Goal: Task Accomplishment & Management: Use online tool/utility

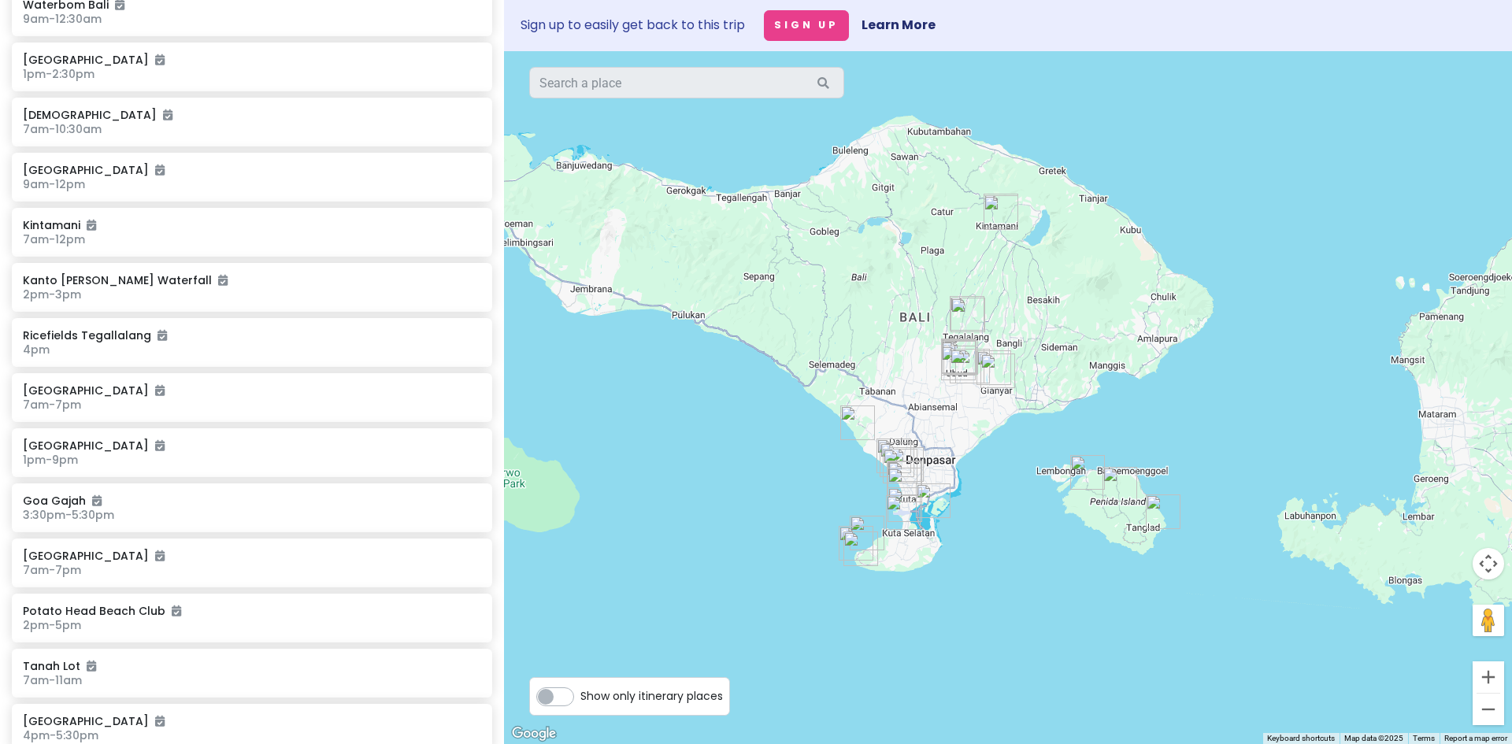
scroll to position [4, 0]
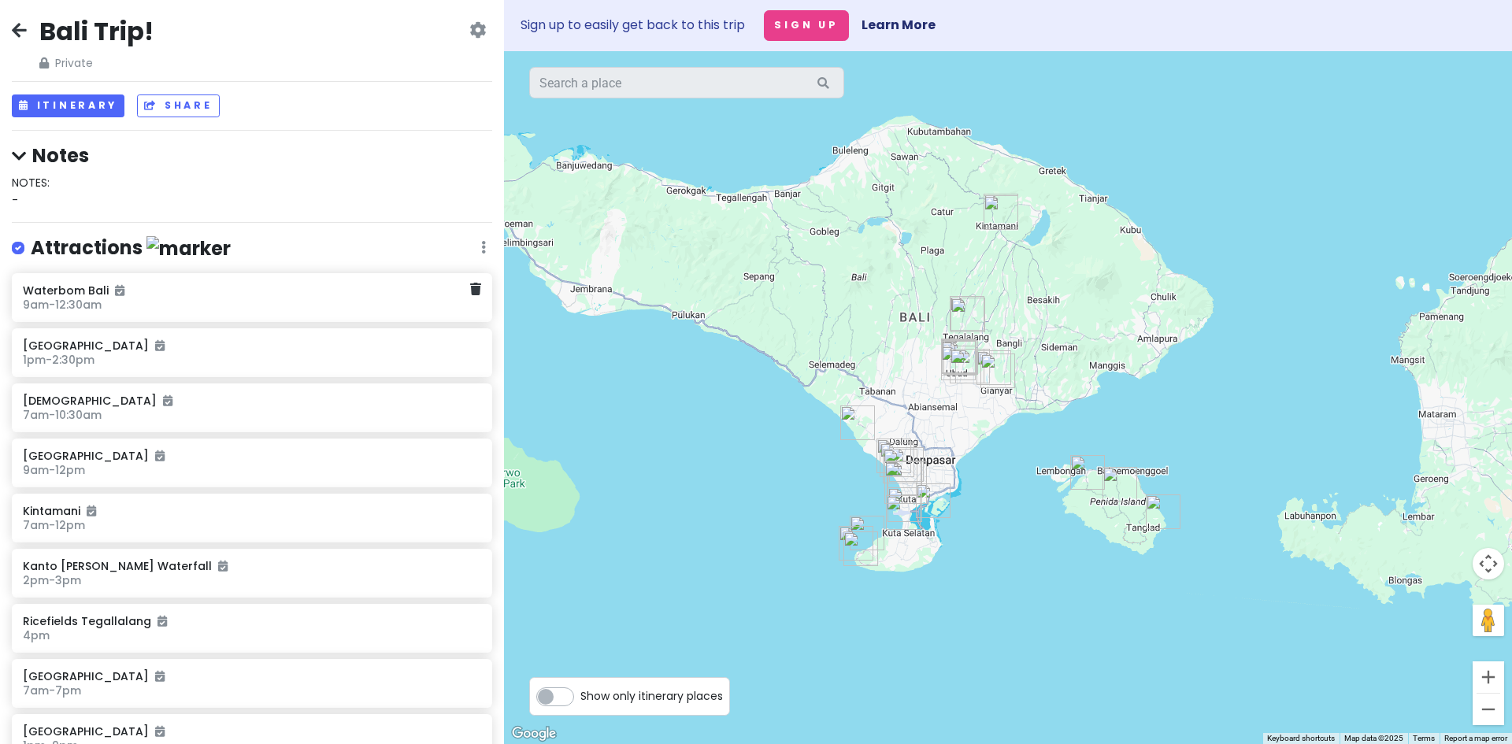
click at [157, 319] on div "Waterbom Bali 9am - 12:30am" at bounding box center [252, 297] width 480 height 49
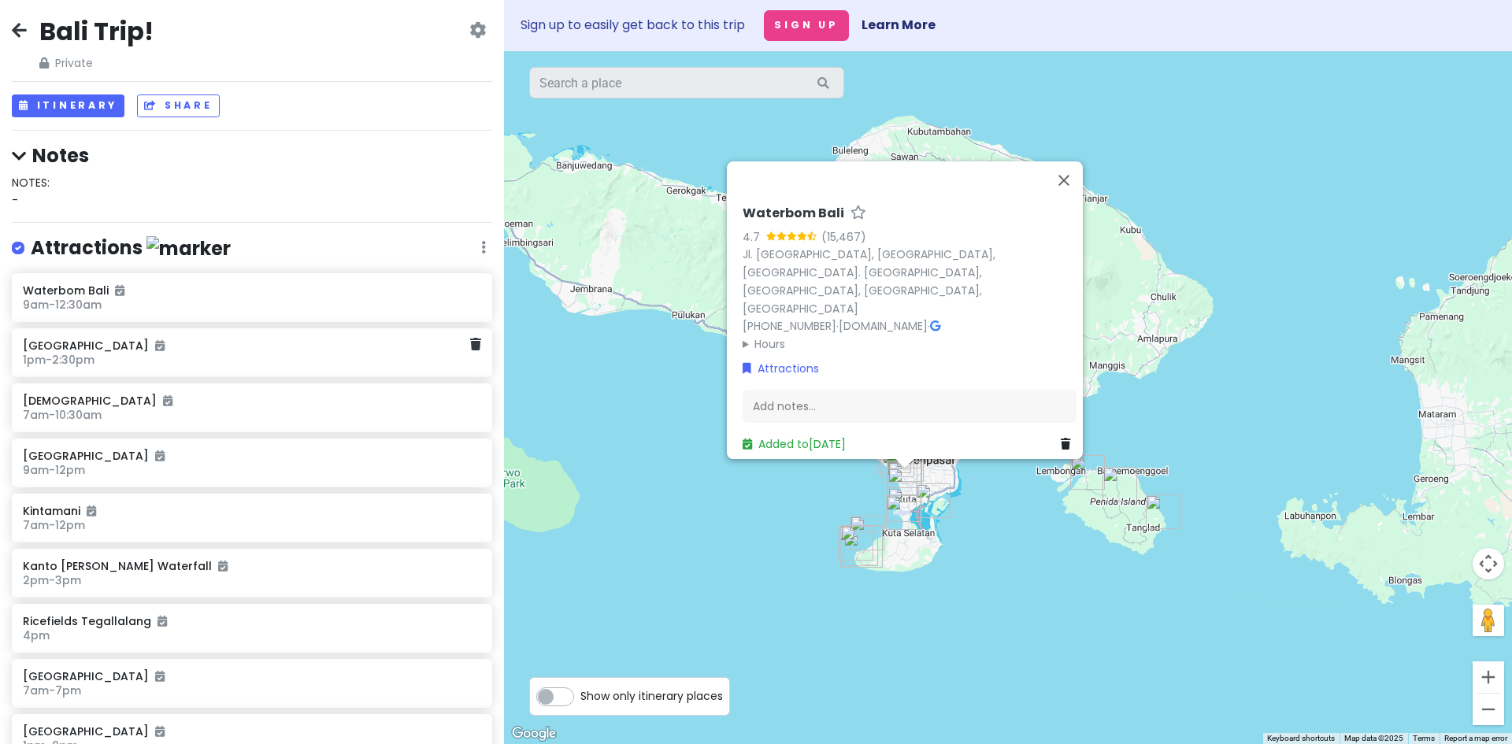
click at [224, 344] on h6 "[GEOGRAPHIC_DATA]" at bounding box center [246, 346] width 446 height 14
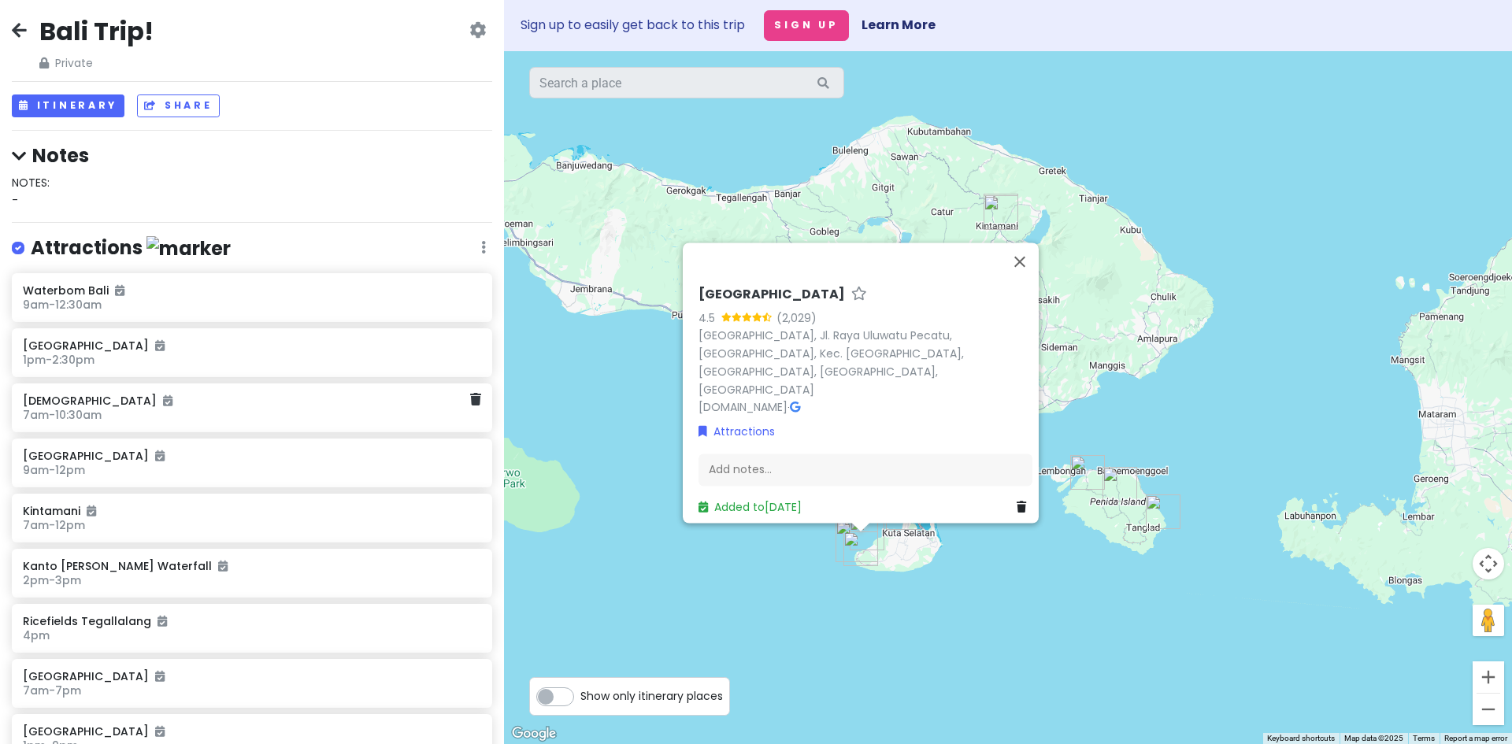
click at [210, 401] on h6 "[DEMOGRAPHIC_DATA]" at bounding box center [246, 401] width 446 height 14
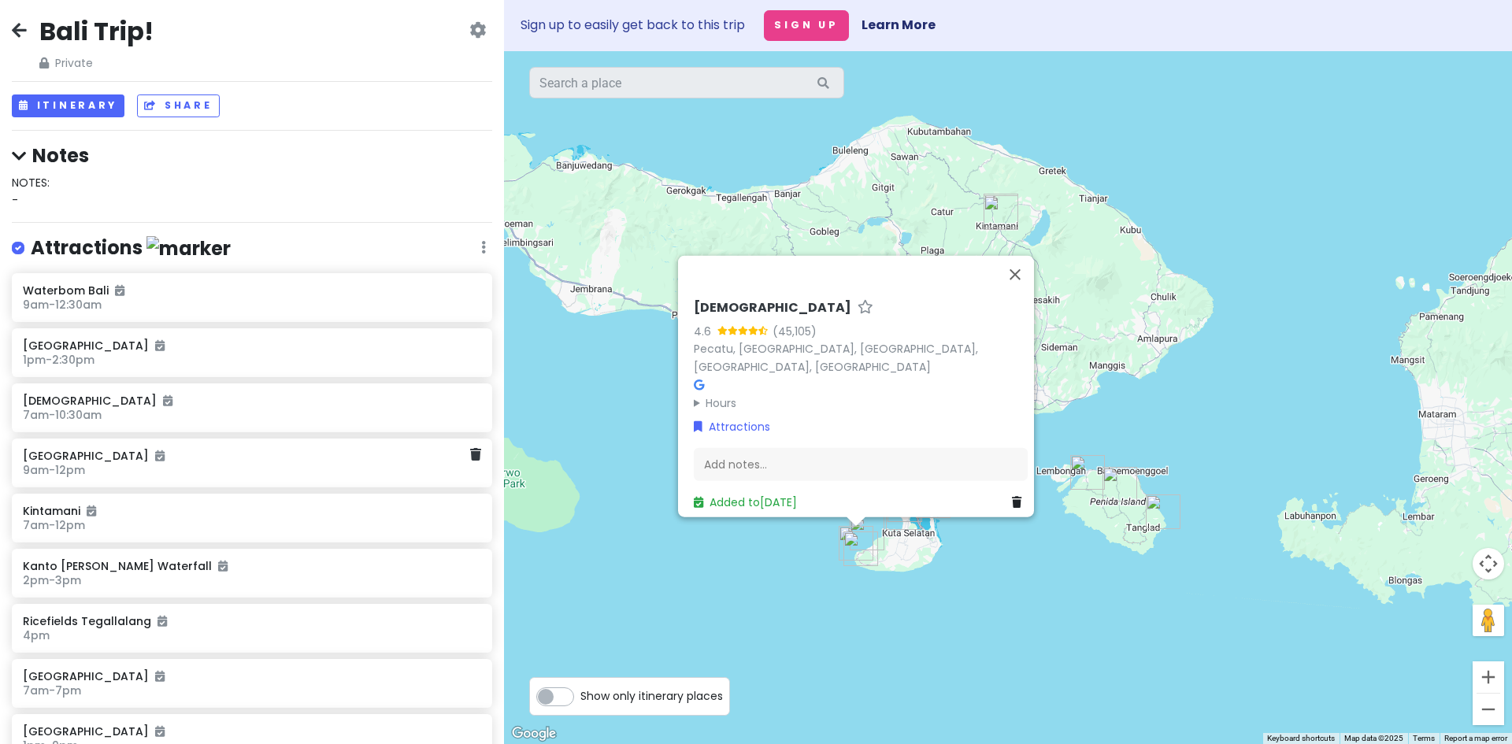
click at [221, 439] on div "[GEOGRAPHIC_DATA] 9am - 12pm" at bounding box center [252, 463] width 480 height 49
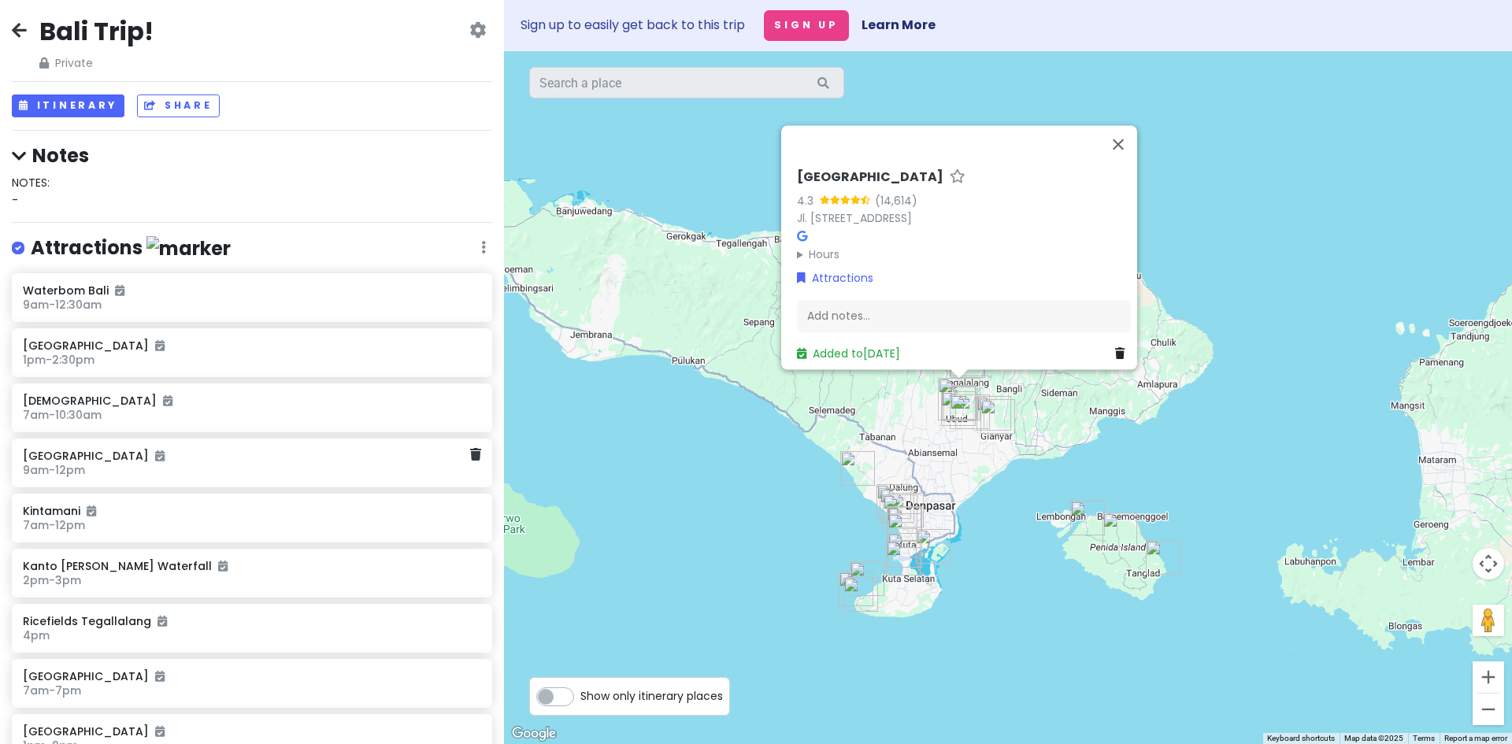
click at [247, 480] on div "[GEOGRAPHIC_DATA] 9am - 12pm" at bounding box center [252, 463] width 480 height 49
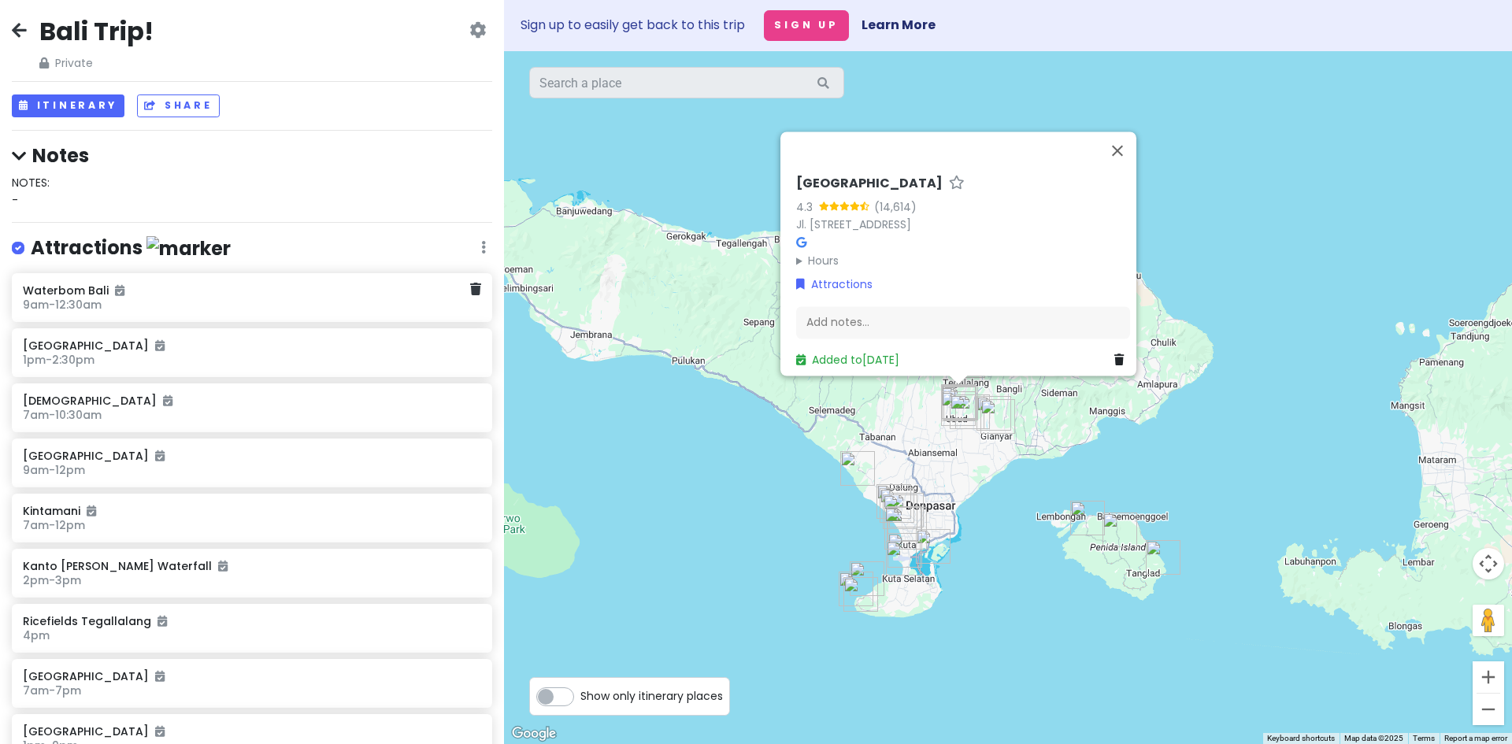
click at [243, 314] on div "Waterbom Bali 9am - 12:30am" at bounding box center [246, 298] width 446 height 36
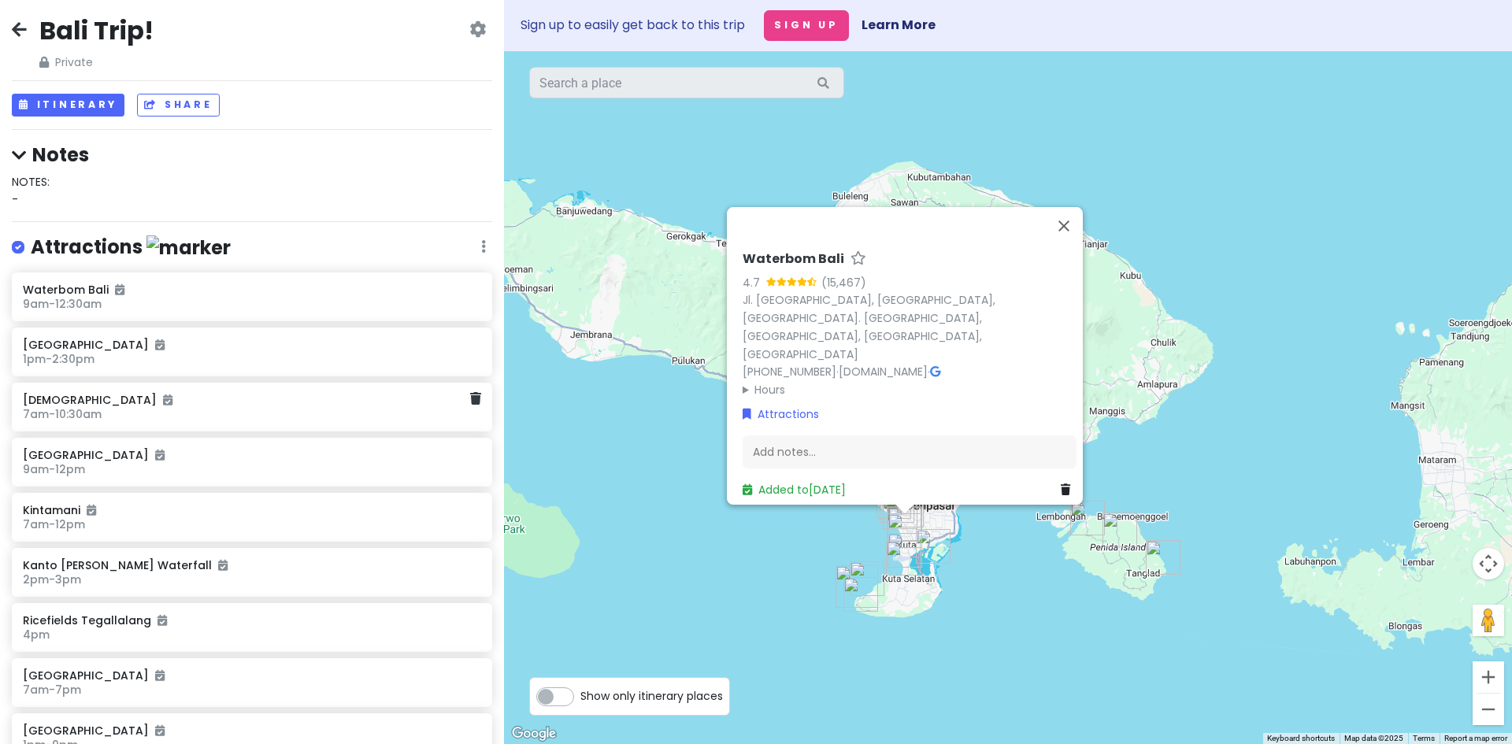
scroll to position [0, 0]
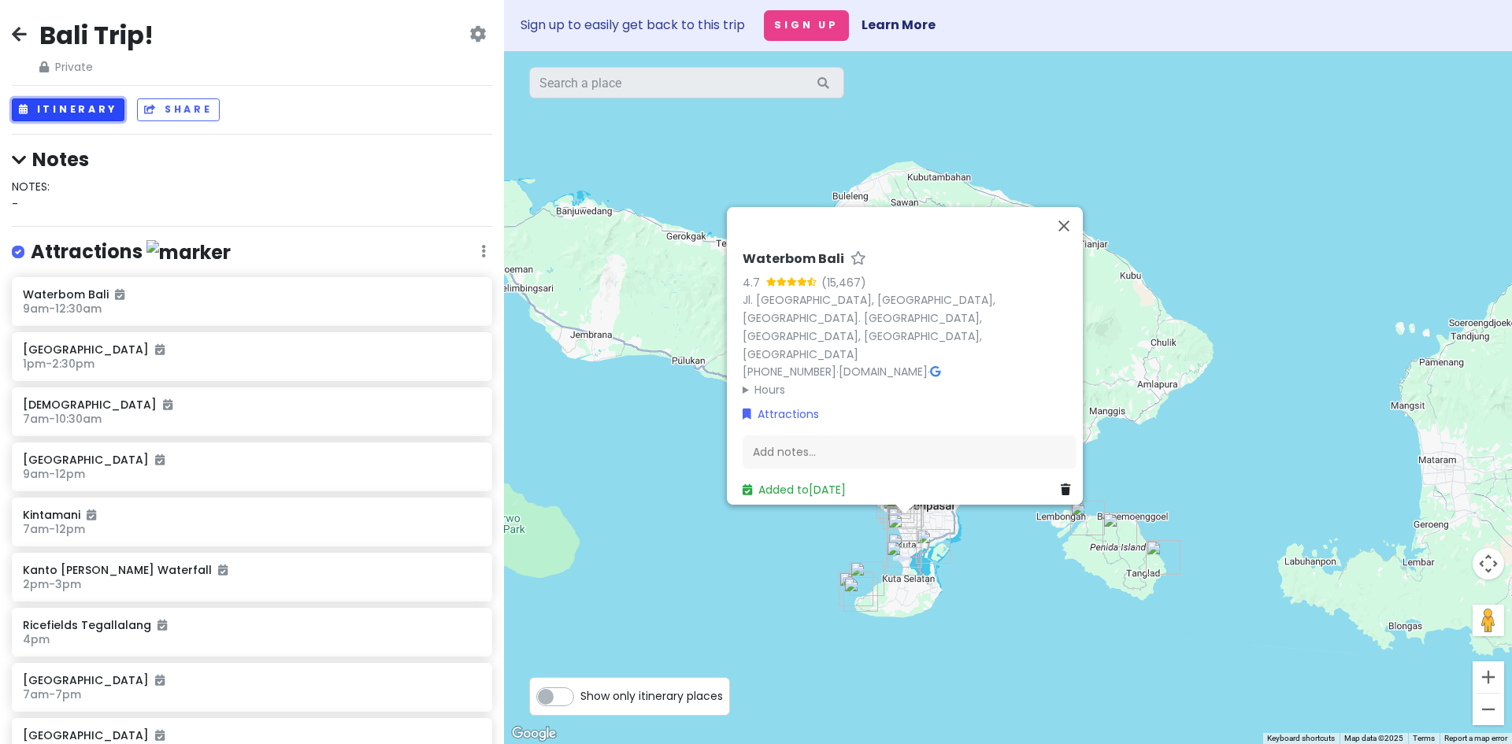
click at [98, 102] on button "Itinerary" at bounding box center [68, 109] width 113 height 23
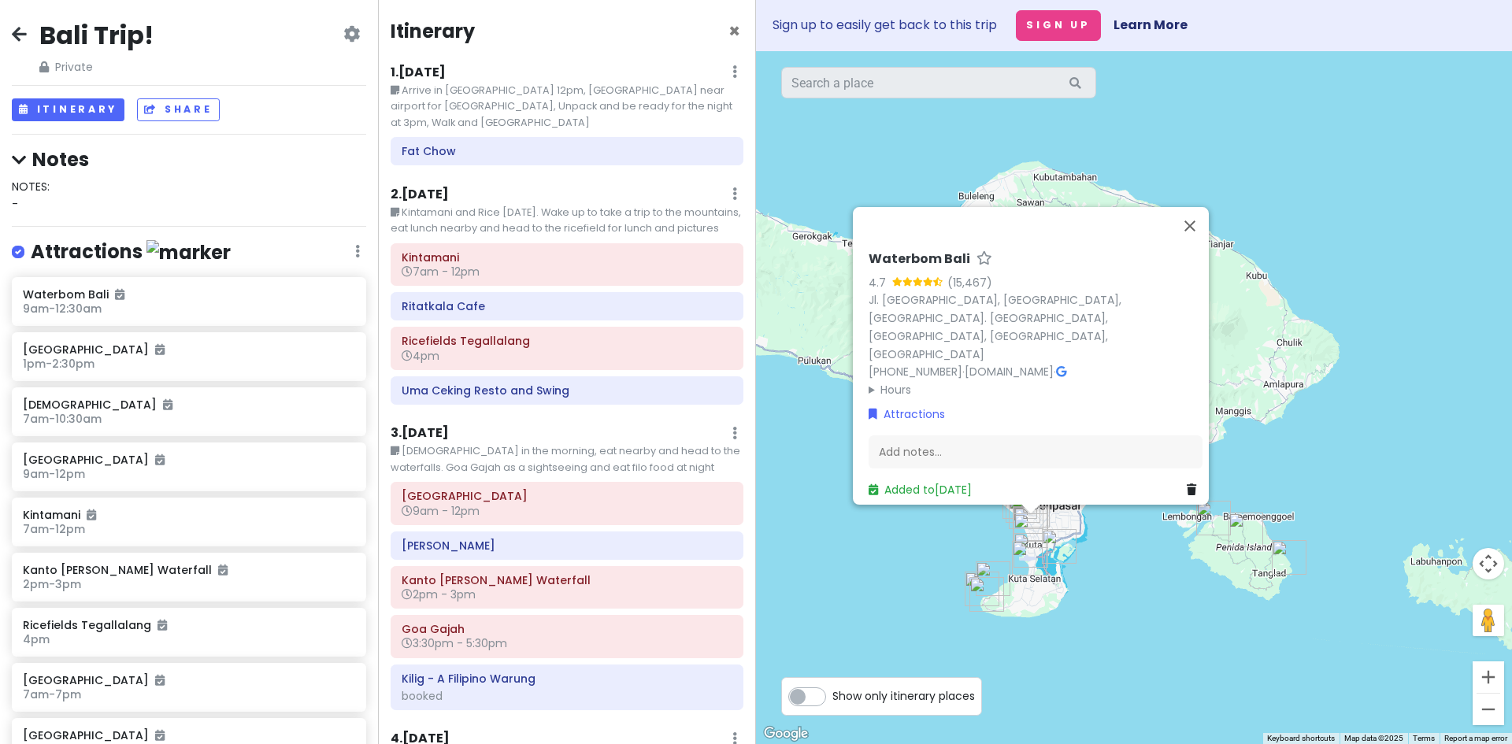
click at [671, 102] on small "Arrive in [GEOGRAPHIC_DATA] 12pm, [GEOGRAPHIC_DATA] near airport for [GEOGRAPHI…" at bounding box center [567, 107] width 353 height 48
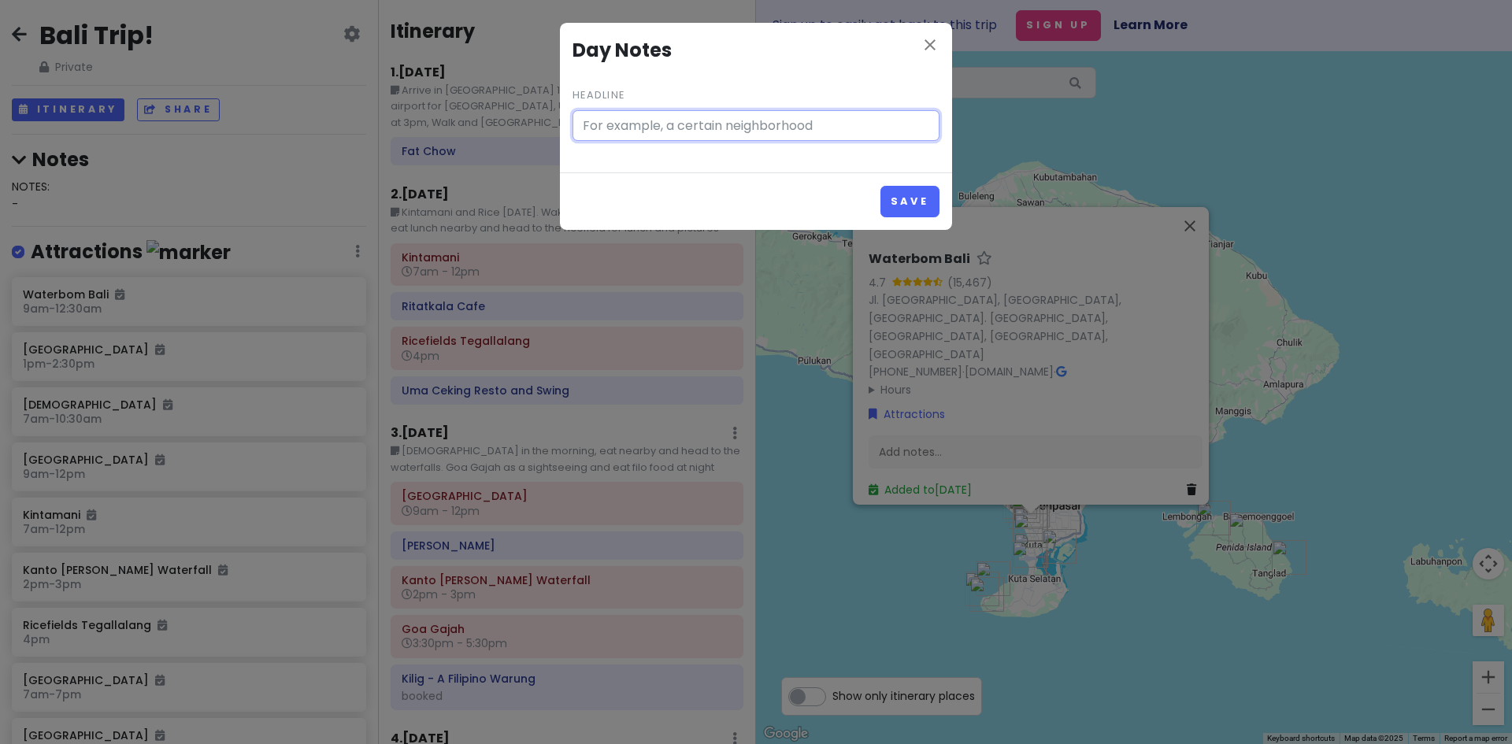
type input "Arrive in [GEOGRAPHIC_DATA] 12pm, [GEOGRAPHIC_DATA] near airport for [GEOGRAPHI…"
click at [927, 36] on icon "close" at bounding box center [930, 44] width 19 height 19
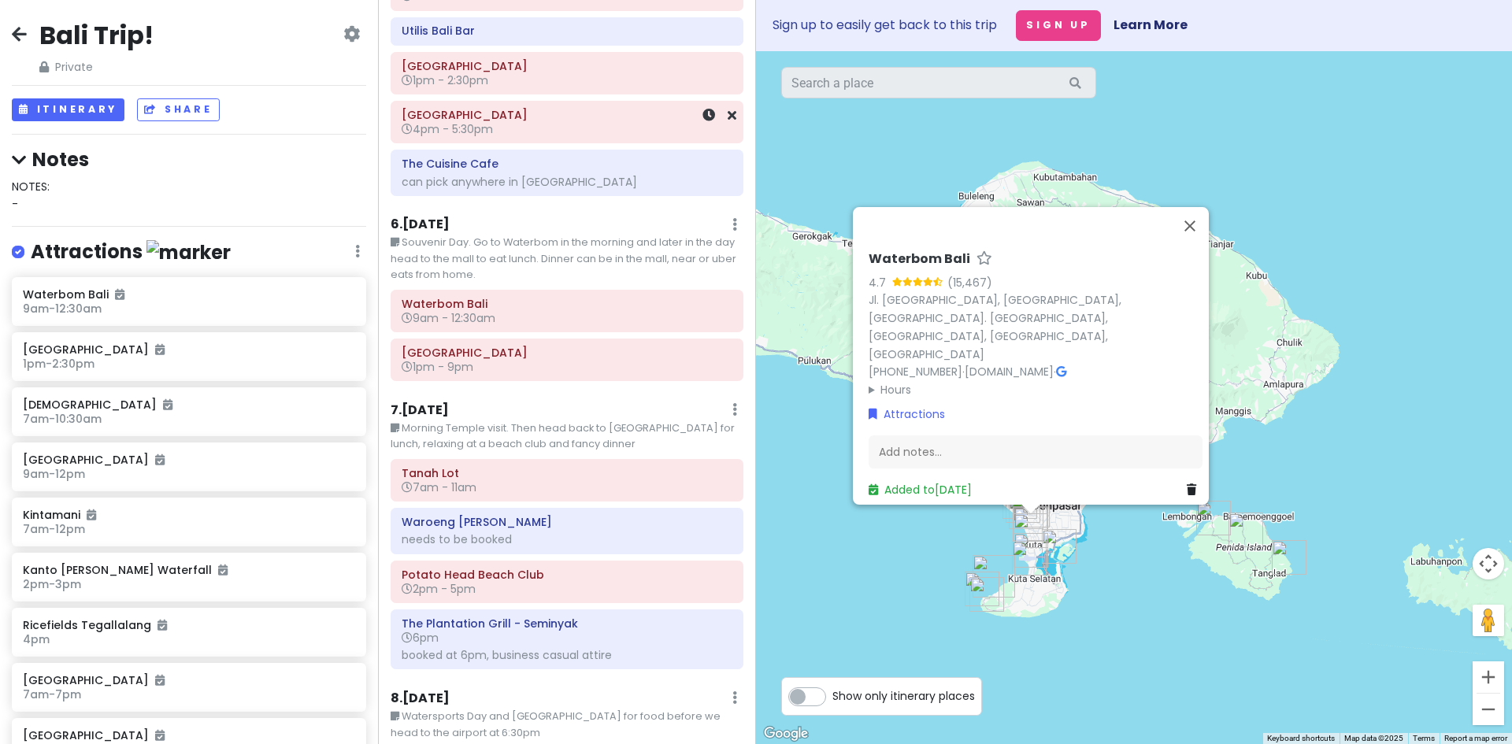
scroll to position [1158, 0]
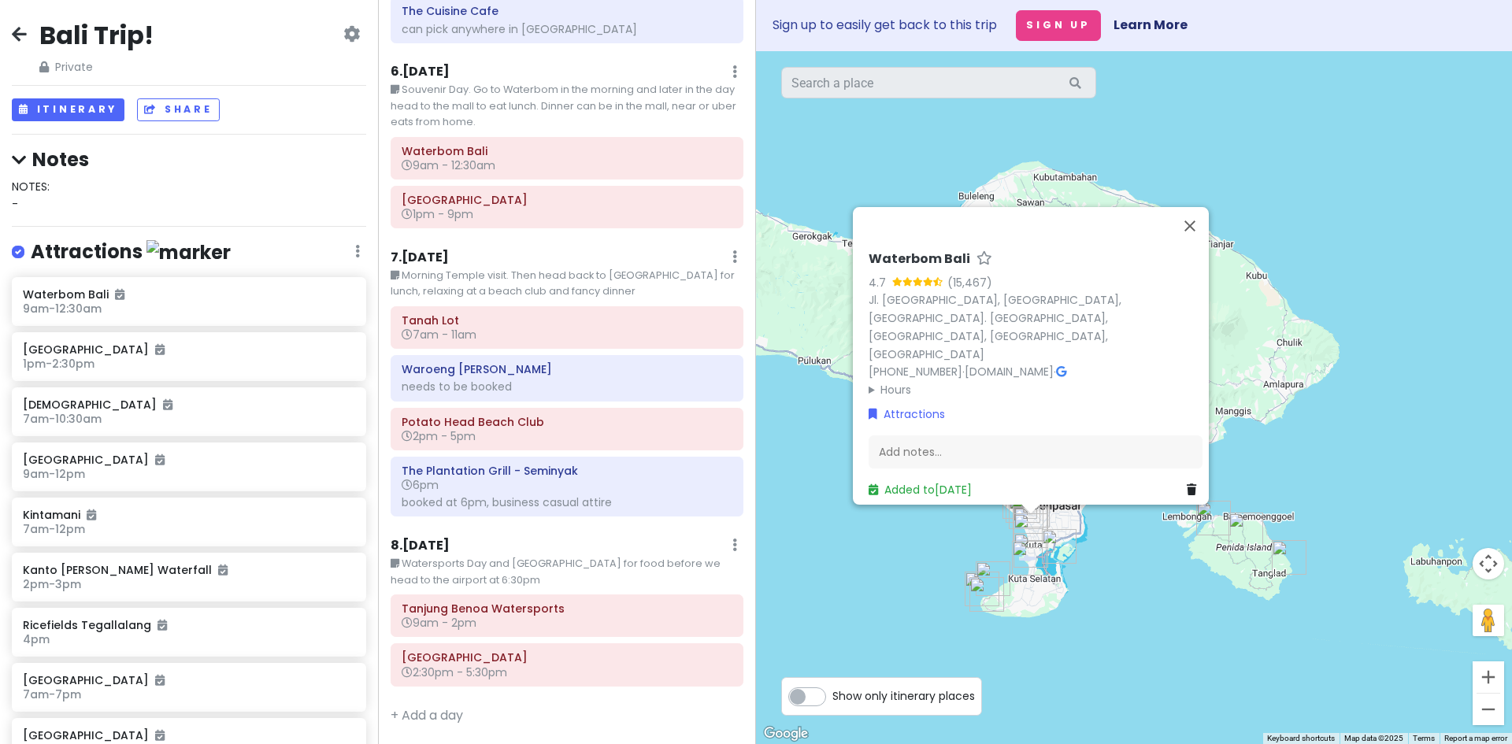
drag, startPoint x: 548, startPoint y: 498, endPoint x: 555, endPoint y: 483, distance: 16.6
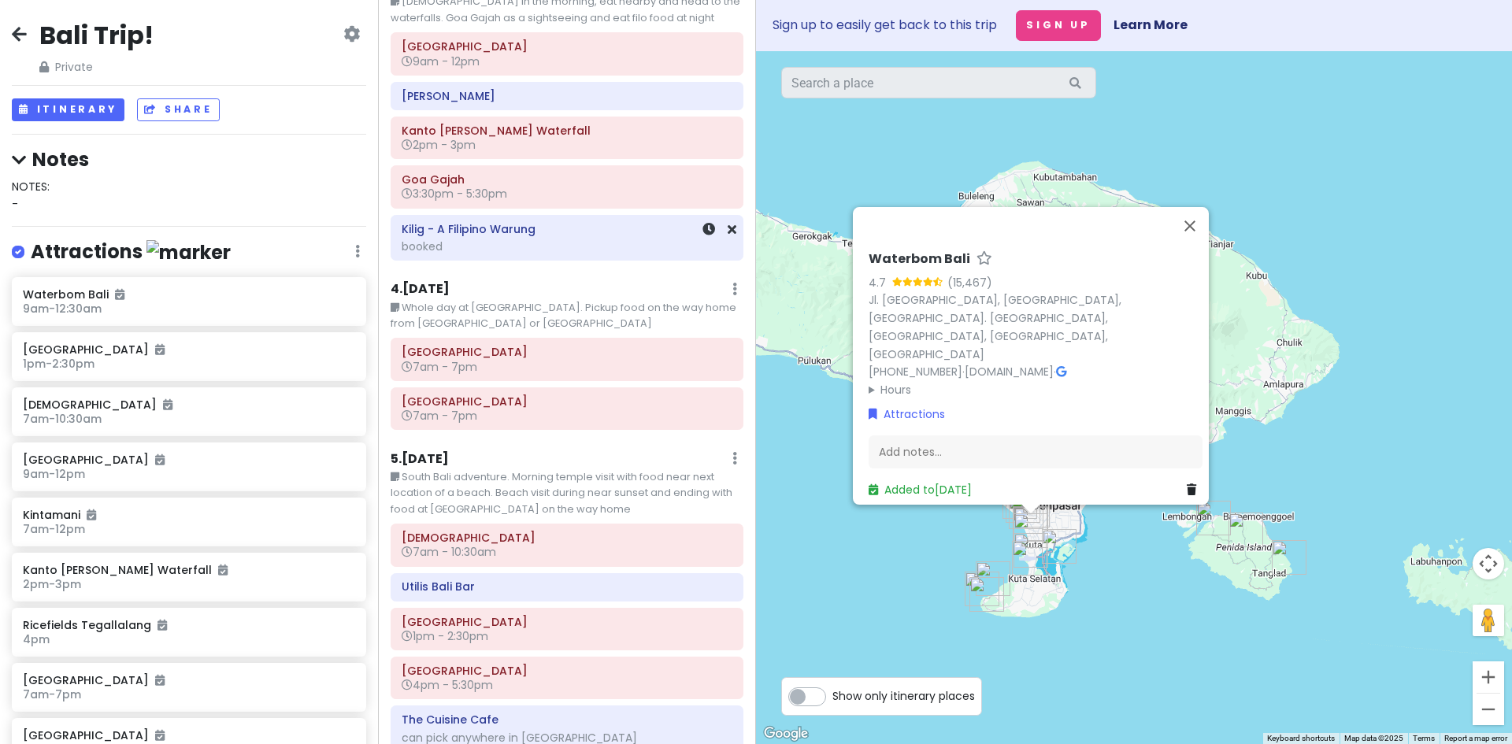
scroll to position [0, 0]
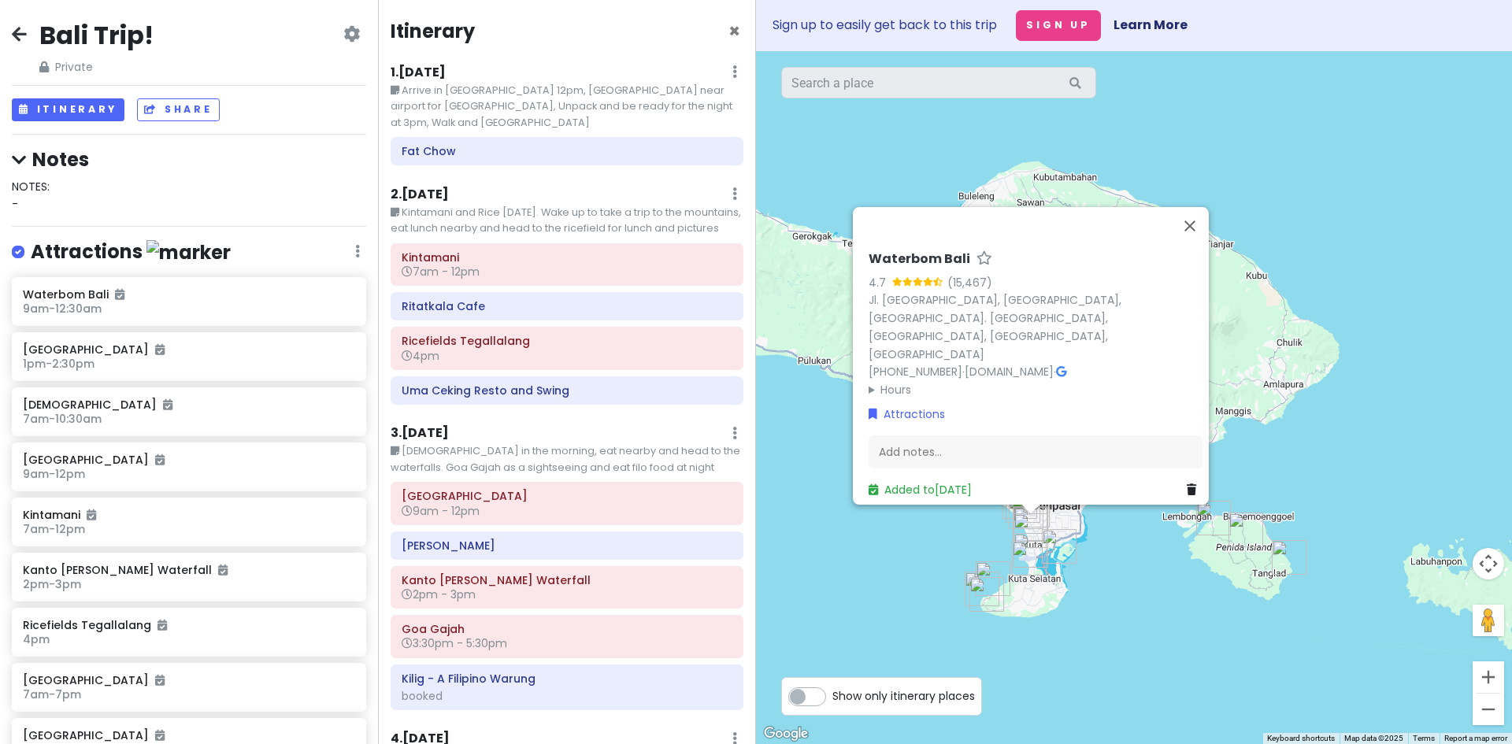
click at [657, 107] on small "Arrive in [GEOGRAPHIC_DATA] 12pm, [GEOGRAPHIC_DATA] near airport for [GEOGRAPHI…" at bounding box center [567, 107] width 353 height 48
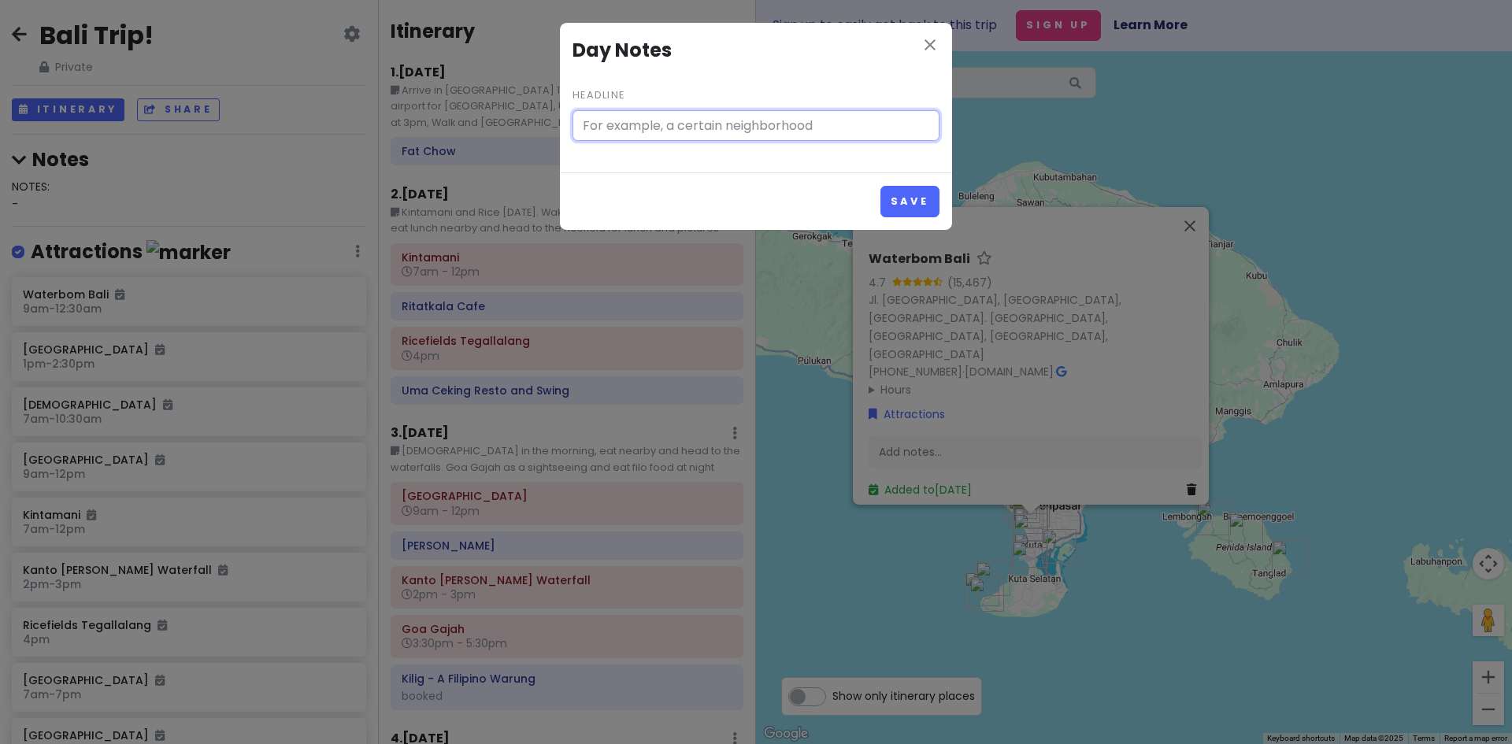
type input "Arrive in [GEOGRAPHIC_DATA] 12pm, [GEOGRAPHIC_DATA] near airport for [GEOGRAPHI…"
click at [935, 46] on icon "close" at bounding box center [930, 44] width 19 height 19
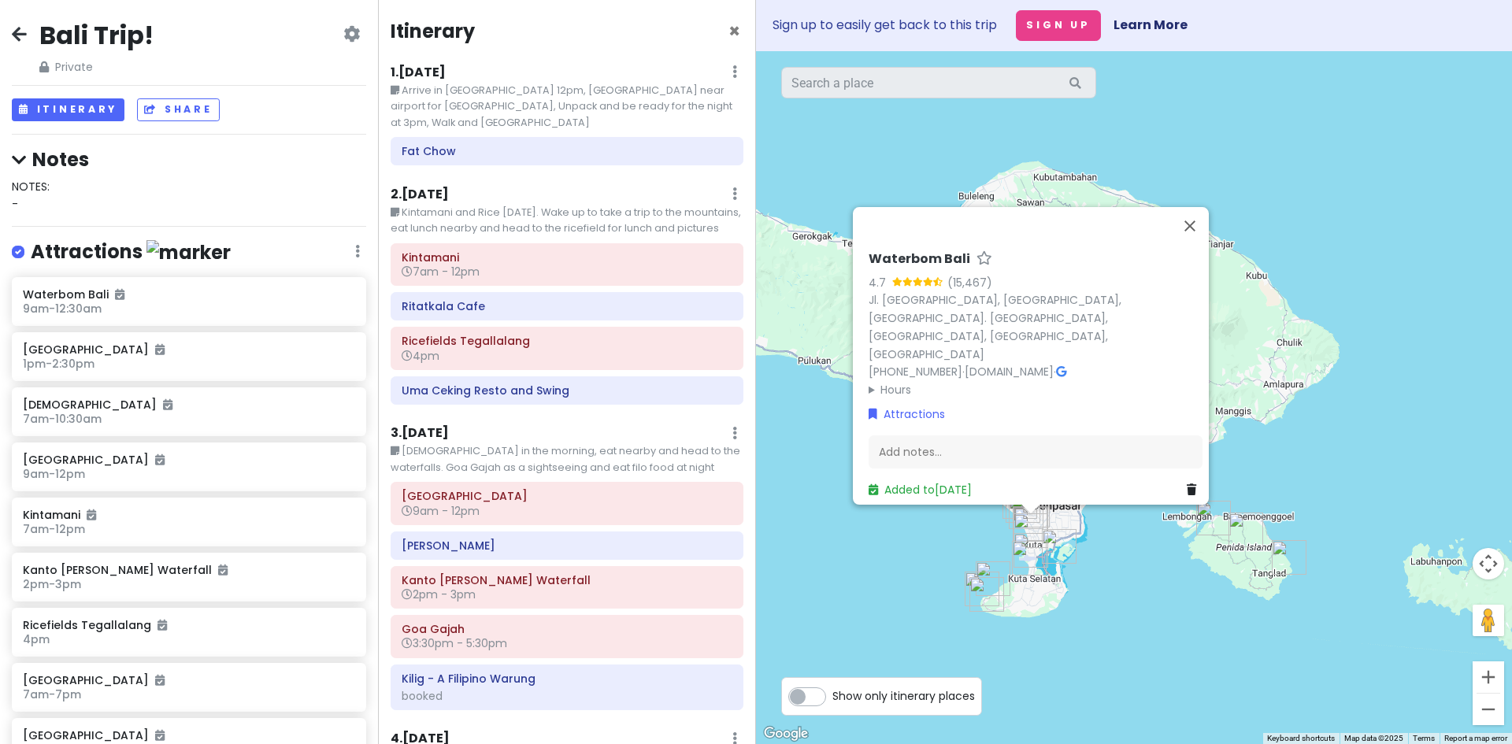
click at [605, 104] on small "Arrive in [GEOGRAPHIC_DATA] 12pm, [GEOGRAPHIC_DATA] near airport for [GEOGRAPHI…" at bounding box center [567, 107] width 353 height 48
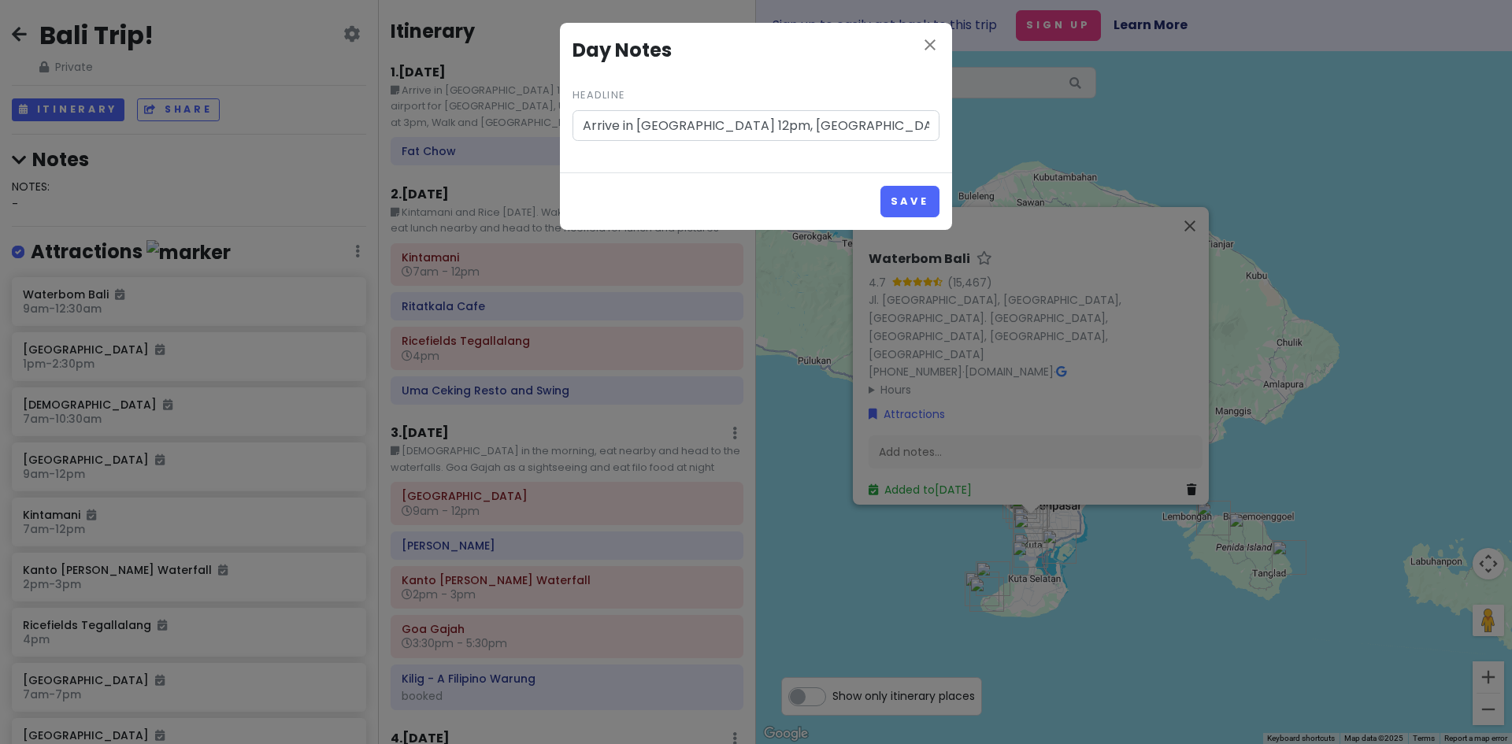
scroll to position [0, 426]
drag, startPoint x: 638, startPoint y: 129, endPoint x: 1040, endPoint y: 120, distance: 402.5
click at [1042, 118] on div "close Day Notes Headline Arrive in [GEOGRAPHIC_DATA] 12pm, [GEOGRAPHIC_DATA] ne…" at bounding box center [756, 372] width 1512 height 744
click at [926, 50] on icon "close" at bounding box center [930, 44] width 19 height 19
